Goal: Go to known website: Go to known website

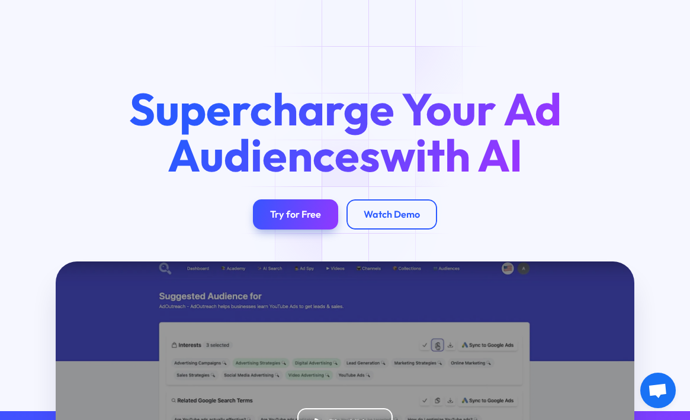
scroll to position [3626, 0]
